Goal: Information Seeking & Learning: Learn about a topic

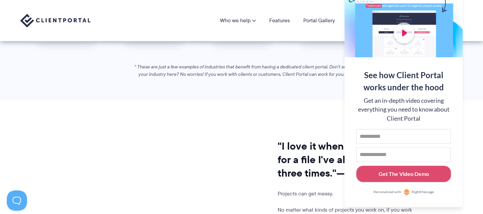
scroll to position [461, 0]
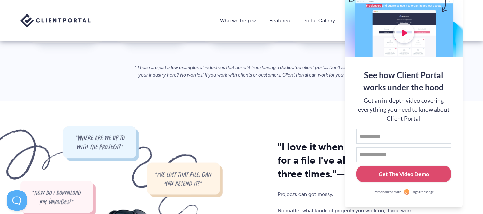
click at [446, 198] on div "See how Client Portal works under the hood Get an in-depth video covering every…" at bounding box center [403, 132] width 118 height 150
click at [475, 8] on button at bounding box center [474, 8] width 8 height 8
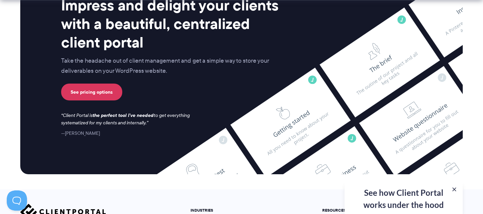
scroll to position [2760, 0]
